Goal: Find specific page/section: Find specific page/section

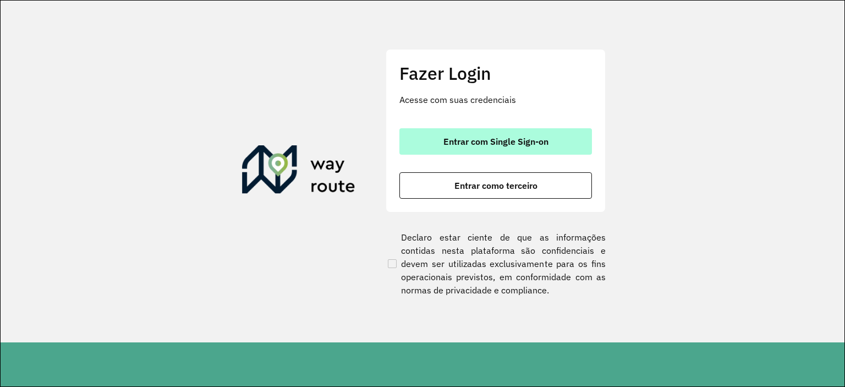
click at [555, 132] on button "Entrar com Single Sign-on" at bounding box center [496, 141] width 193 height 26
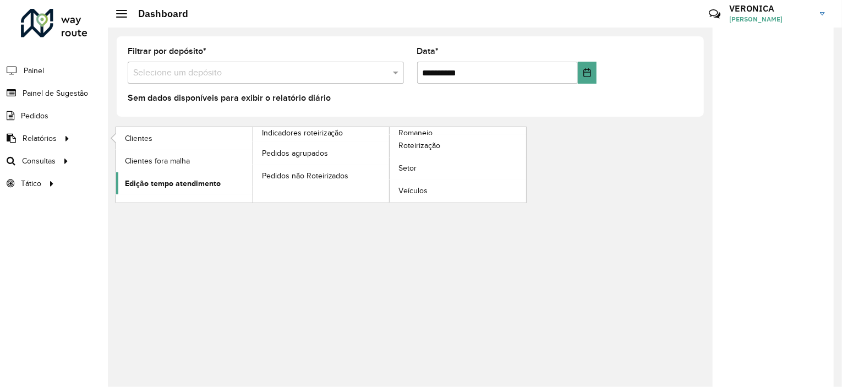
click at [163, 185] on span "Edição tempo atendimento" at bounding box center [173, 184] width 96 height 12
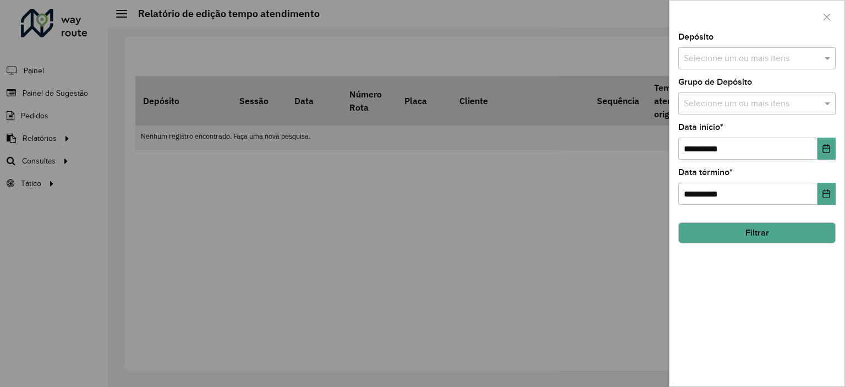
click at [746, 226] on button "Filtrar" at bounding box center [757, 232] width 157 height 21
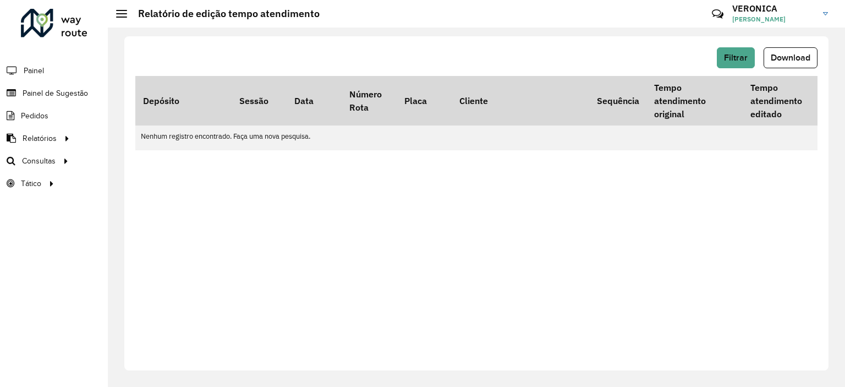
click at [321, 196] on div "Filtrar Download Depósito Sessão Data Número Rota Placa Cliente Sequência Tempo…" at bounding box center [476, 203] width 704 height 334
